Goal: Information Seeking & Learning: Learn about a topic

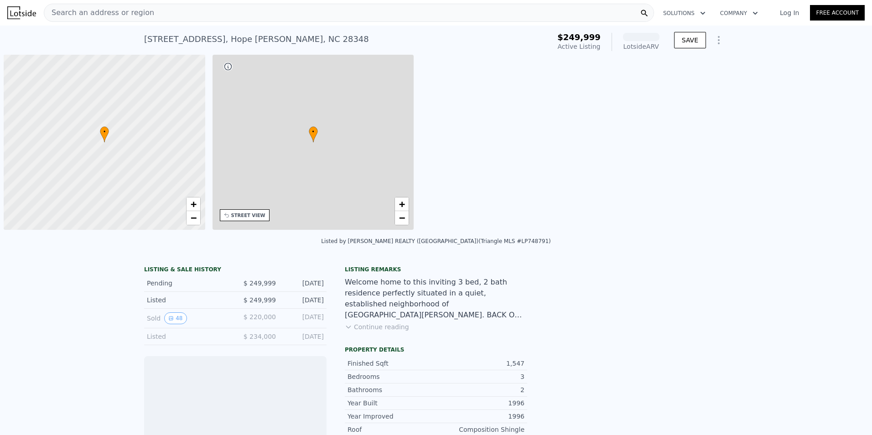
scroll to position [0, 4]
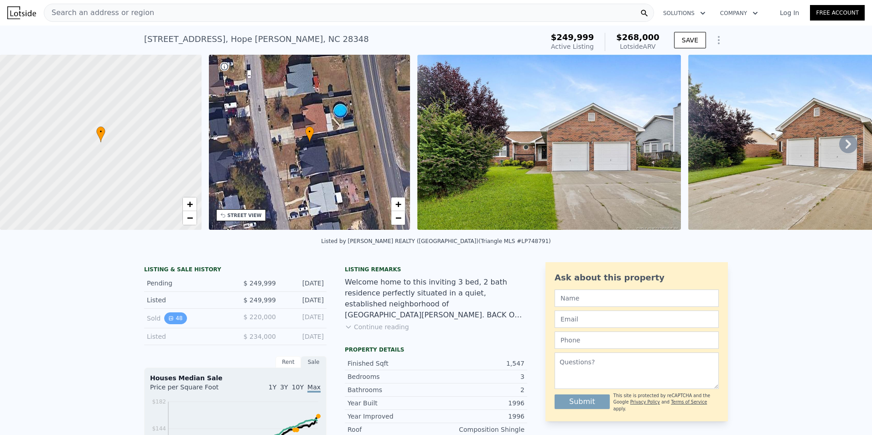
click at [172, 324] on button "48" at bounding box center [175, 318] width 22 height 12
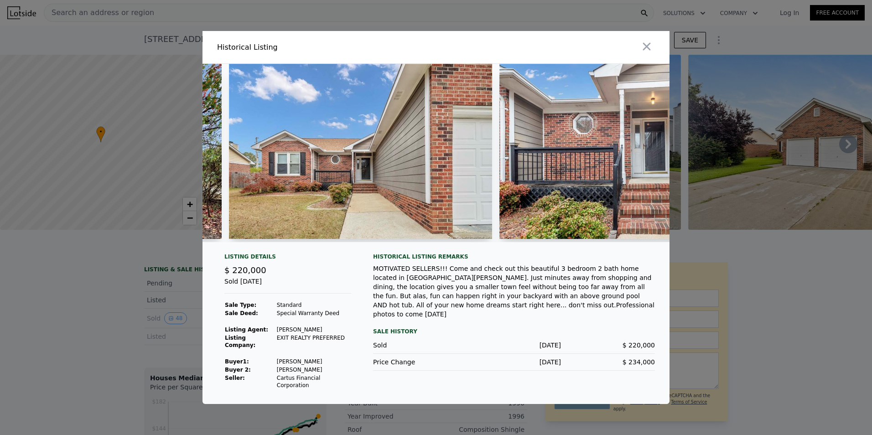
scroll to position [0, 1897]
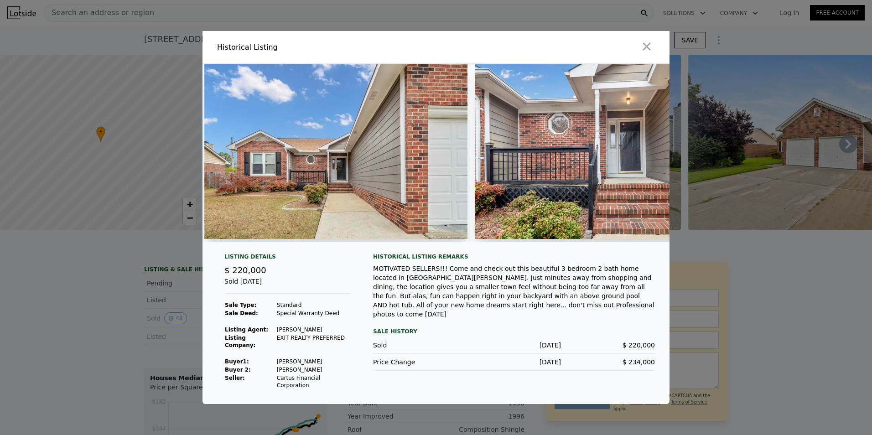
click at [398, 183] on img at bounding box center [335, 151] width 263 height 175
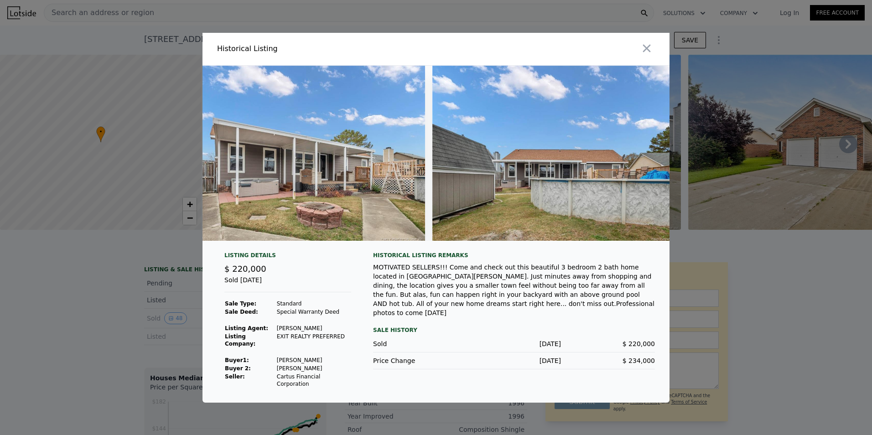
scroll to position [0, 12518]
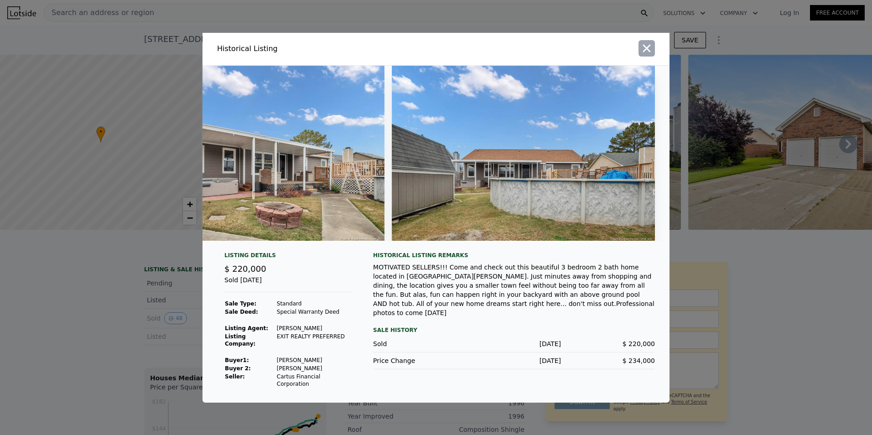
click at [648, 49] on icon "button" at bounding box center [646, 48] width 13 height 13
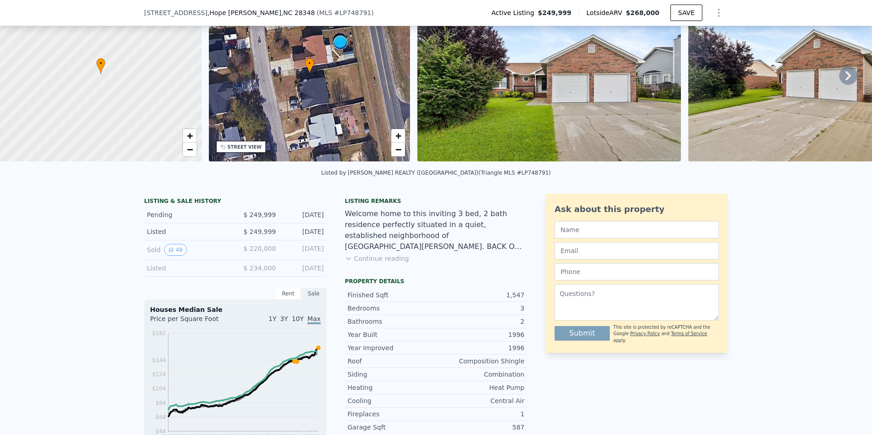
scroll to position [88, 0]
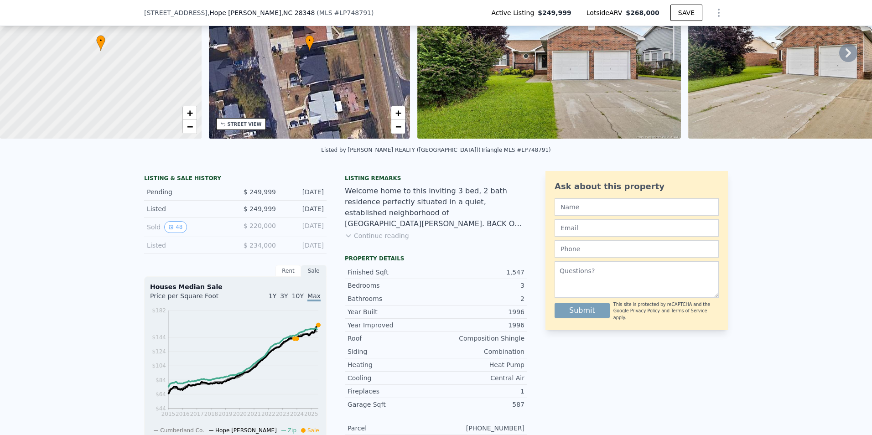
click at [310, 250] on div "[DATE]" at bounding box center [303, 245] width 41 height 9
click at [178, 250] on div "Listed" at bounding box center [187, 245] width 81 height 9
click at [384, 240] on button "Continue reading" at bounding box center [377, 235] width 64 height 9
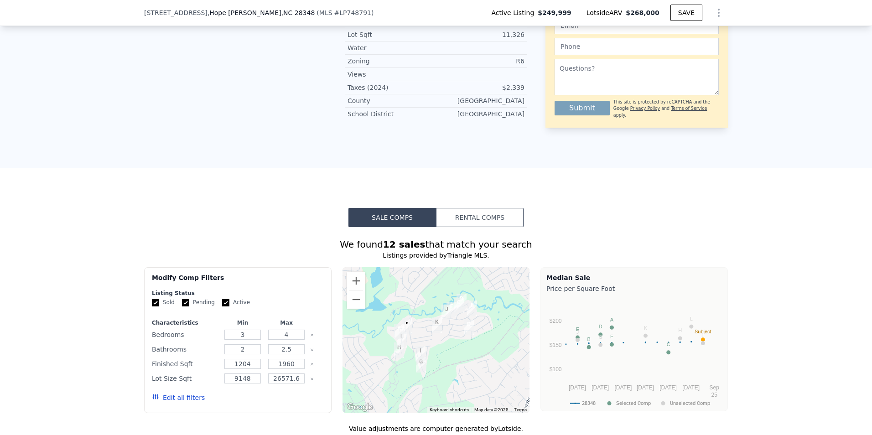
scroll to position [772, 0]
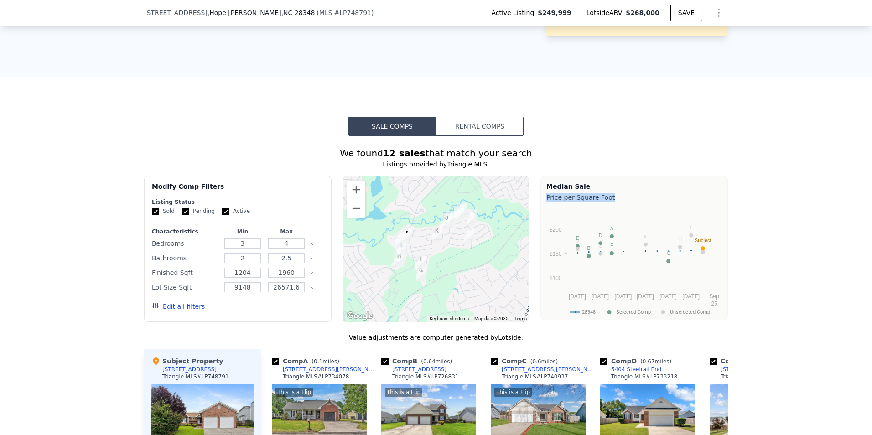
drag, startPoint x: 862, startPoint y: 144, endPoint x: 861, endPoint y: 161, distance: 17.4
click at [861, 161] on div "We found 12 sales that match your search Listings provided by Triangle MLS . Fi…" at bounding box center [436, 397] width 872 height 523
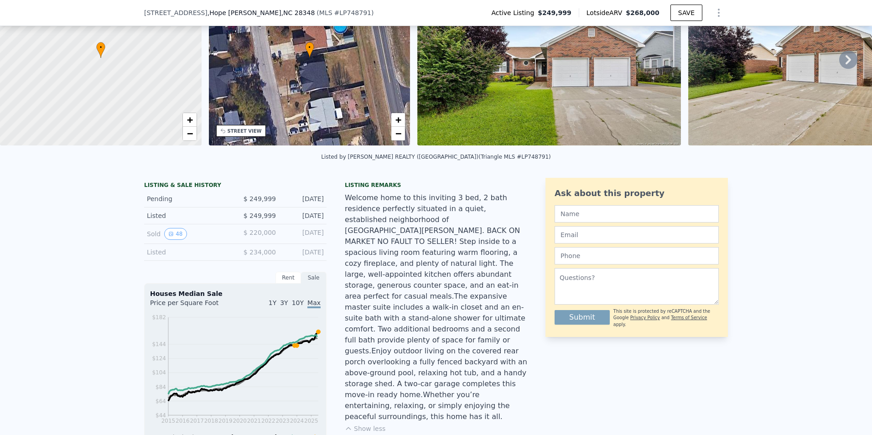
scroll to position [88, 0]
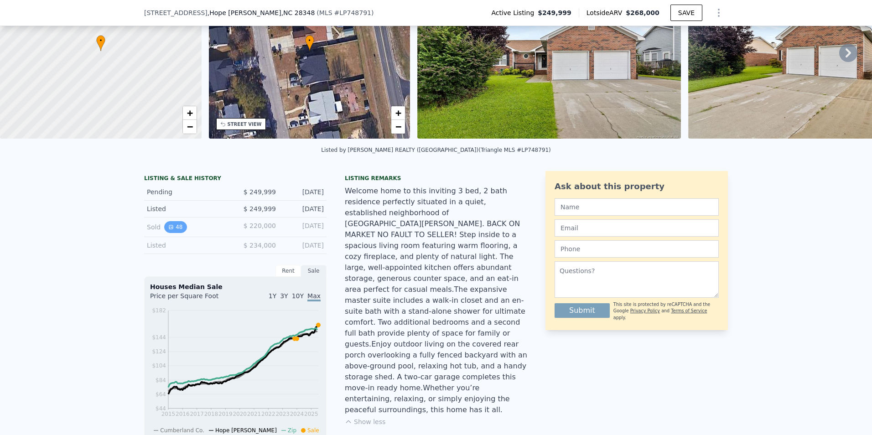
click at [169, 233] on button "48" at bounding box center [175, 227] width 22 height 12
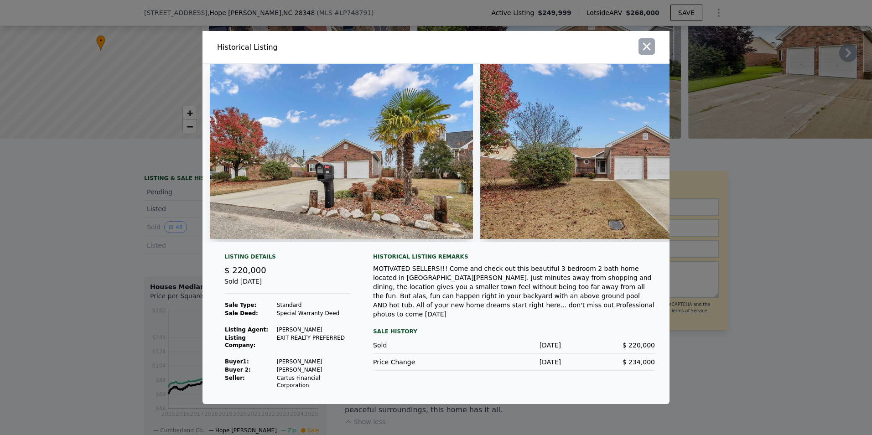
click at [641, 50] on icon "button" at bounding box center [646, 46] width 13 height 13
